Goal: Task Accomplishment & Management: Complete application form

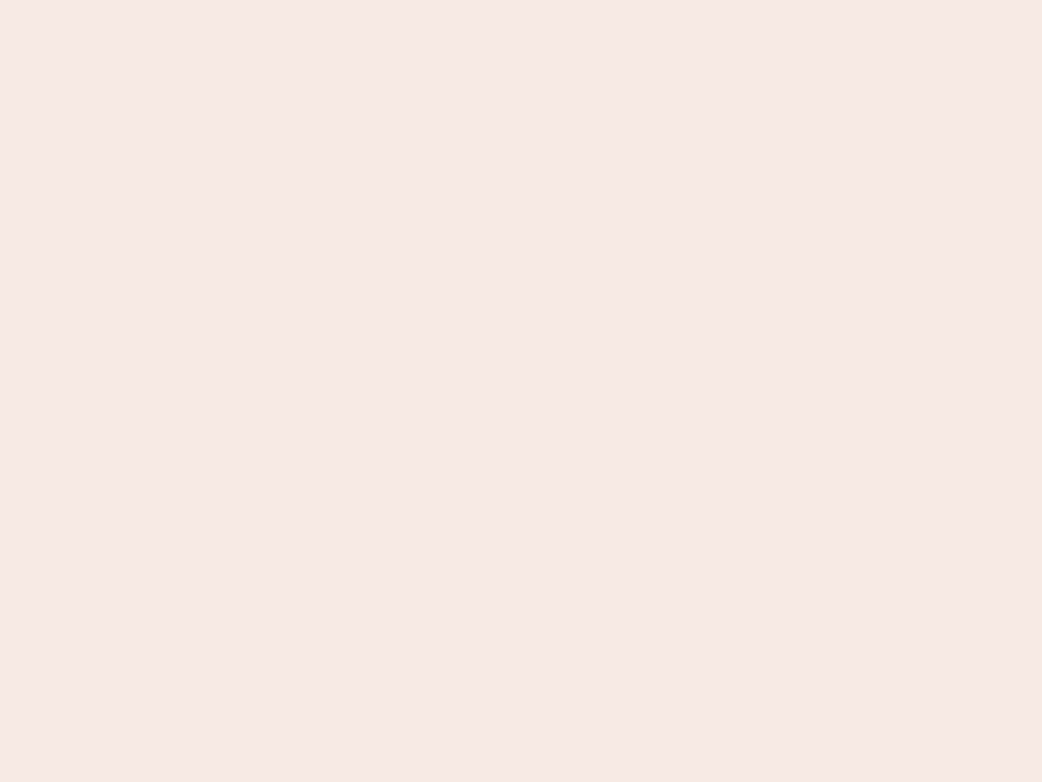
click at [521, 391] on nb-app "Almost there Thank you for registering for Newbook. Your account is under revie…" at bounding box center [521, 391] width 1042 height 782
click at [521, 0] on nb-app "Almost there Thank you for registering for Newbook. Your account is under revie…" at bounding box center [521, 391] width 1042 height 782
click at [557, 0] on nb-app "Almost there Thank you for registering for Newbook. Your account is under revie…" at bounding box center [521, 391] width 1042 height 782
click at [521, 391] on nb-app "Almost there Thank you for registering for Newbook. Your account is under revie…" at bounding box center [521, 391] width 1042 height 782
click at [521, 0] on nb-app "Almost there Thank you for registering for Newbook. Your account is under revie…" at bounding box center [521, 391] width 1042 height 782
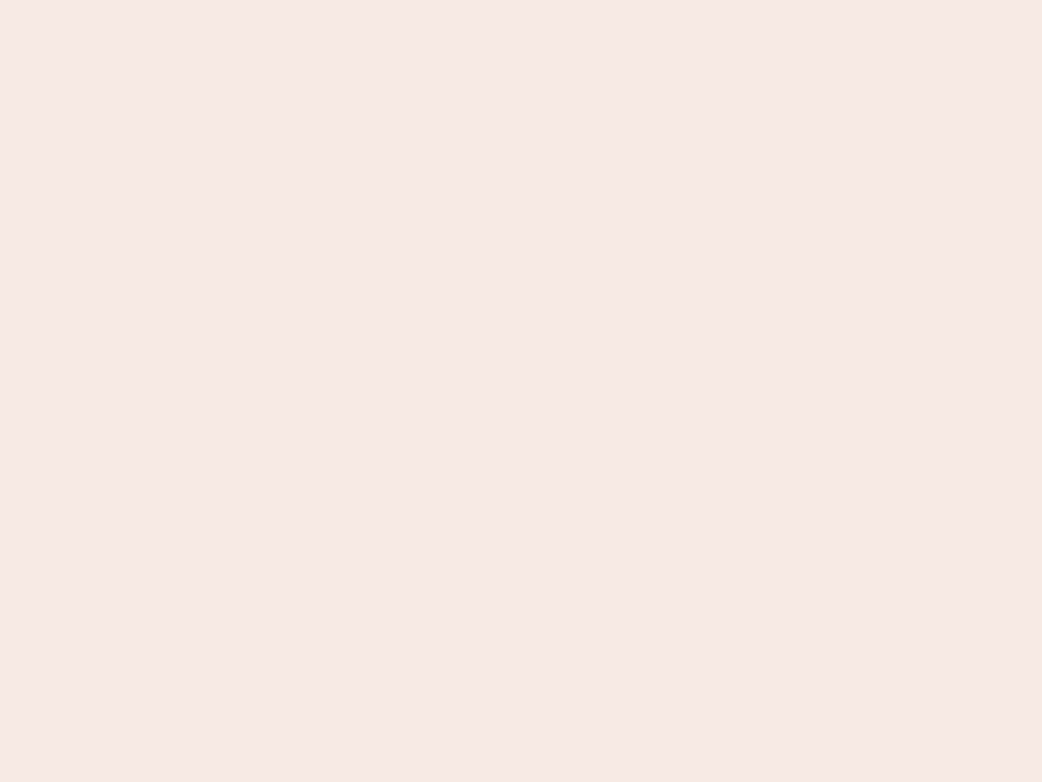
click at [364, 0] on nb-app "Almost there Thank you for registering for Newbook. Your account is under revie…" at bounding box center [521, 391] width 1042 height 782
click at [521, 391] on nb-app "Almost there Thank you for registering for Newbook. Your account is under revie…" at bounding box center [521, 391] width 1042 height 782
click at [521, 0] on nb-app "Almost there Thank you for registering for Newbook. Your account is under revie…" at bounding box center [521, 391] width 1042 height 782
click at [364, 0] on nb-app "Almost there Thank you for registering for Newbook. Your account is under revie…" at bounding box center [521, 391] width 1042 height 782
click at [521, 391] on nb-app "Almost there Thank you for registering for Newbook. Your account is under revie…" at bounding box center [521, 391] width 1042 height 782
